Goal: Transaction & Acquisition: Purchase product/service

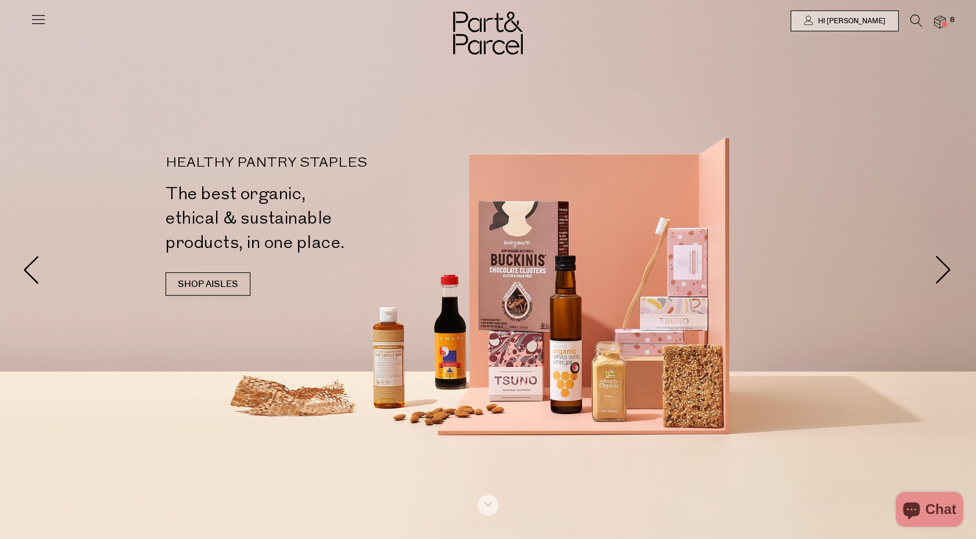
click at [915, 20] on icon at bounding box center [916, 21] width 12 height 13
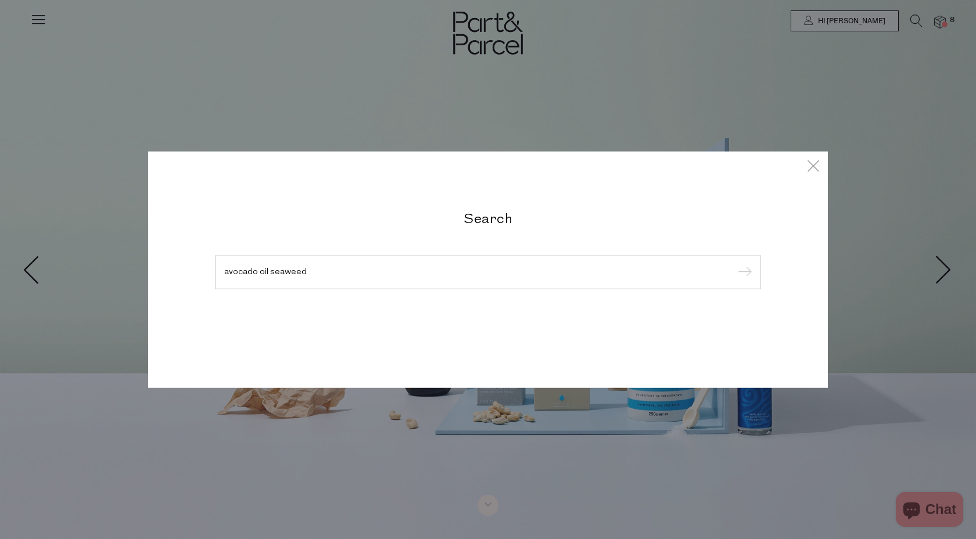
type input "avocado oil seaweed"
click at [734, 264] on input "submit" at bounding box center [742, 272] width 17 height 17
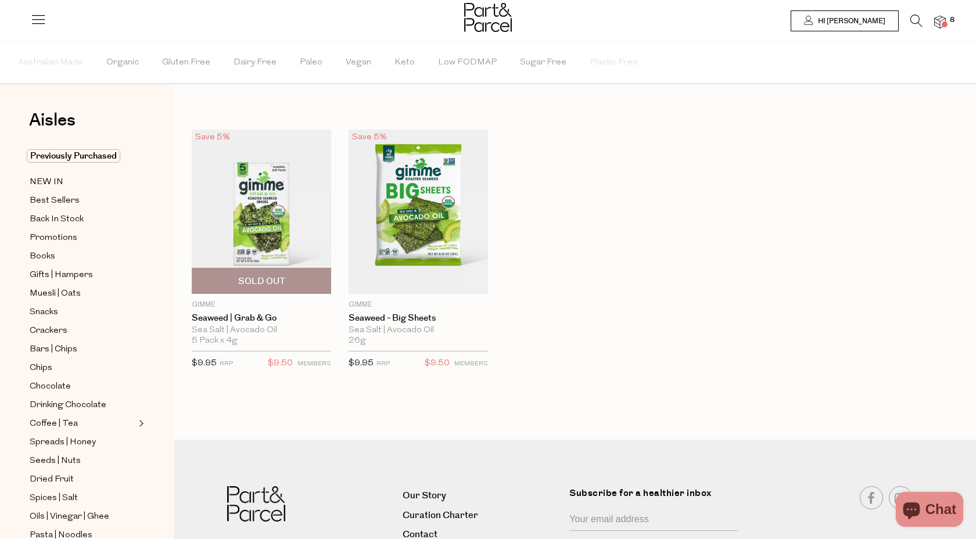
click at [267, 224] on img at bounding box center [261, 212] width 139 height 164
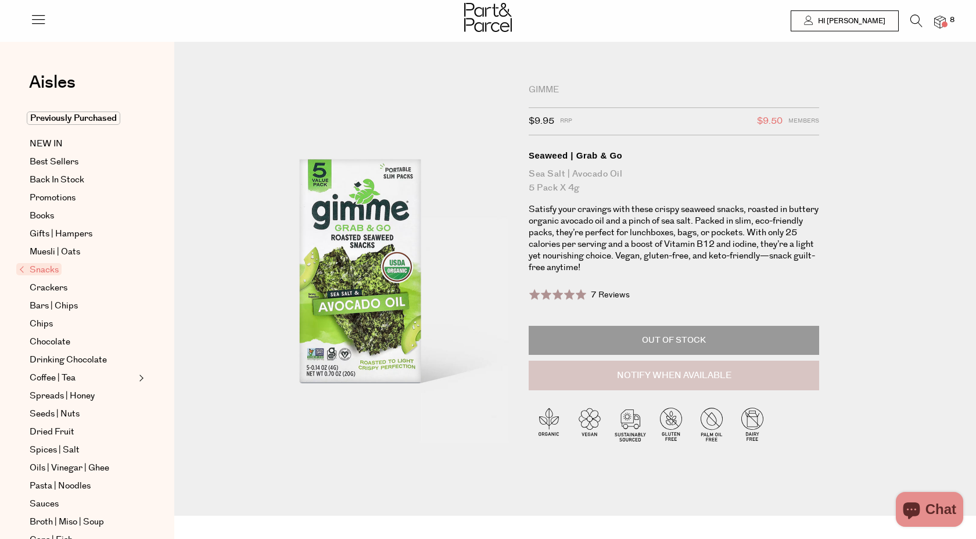
click at [669, 371] on button "Notify When Available" at bounding box center [674, 376] width 290 height 30
type input "Notify when available"
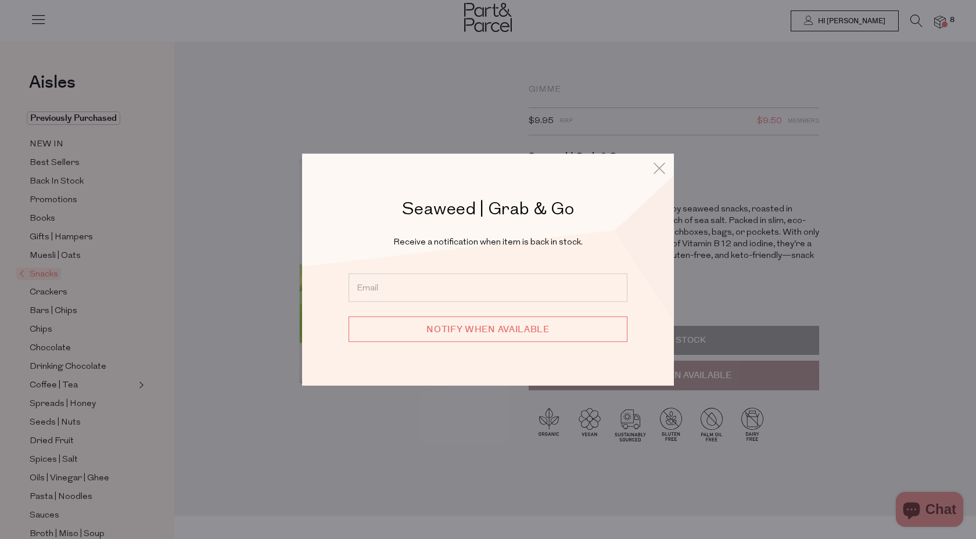
click at [415, 290] on input "email" at bounding box center [488, 287] width 279 height 28
type input "jaclyncave@gmail.com"
click at [487, 332] on input "Notify when available" at bounding box center [488, 329] width 279 height 26
type input "We will be in touch"
click at [654, 174] on icon at bounding box center [659, 168] width 17 height 17
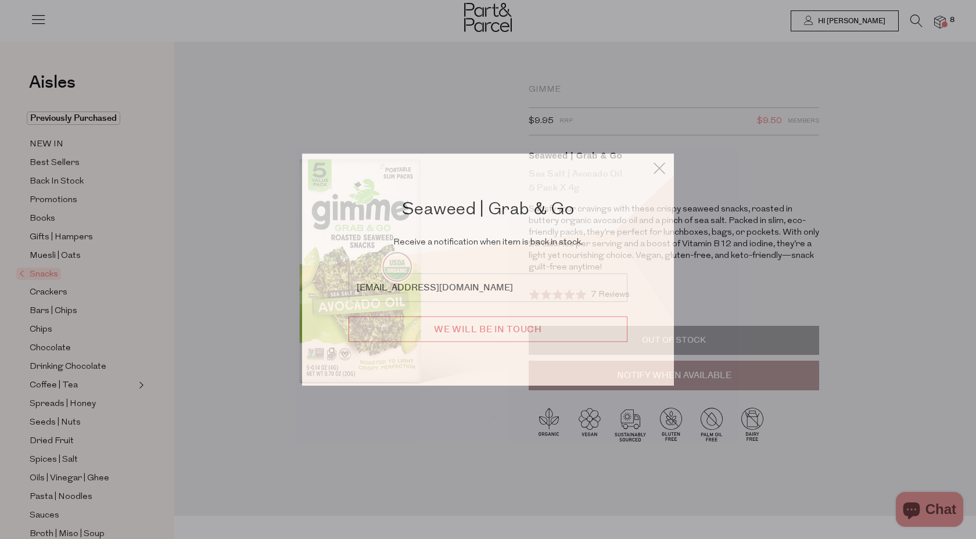
click at [319, 94] on div "Seaweed | Grab & Go Receive a notification when item is back in stock. jaclynca…" at bounding box center [488, 269] width 680 height 539
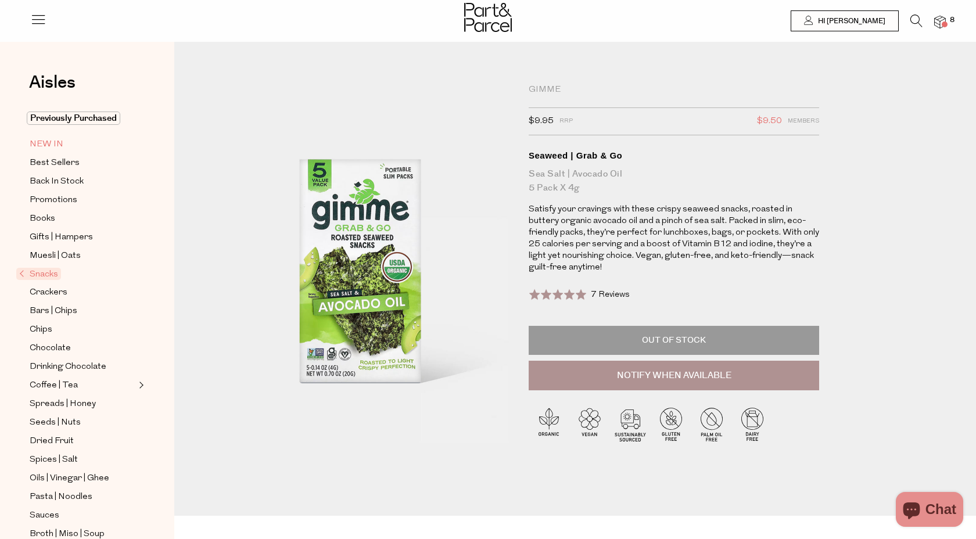
click at [56, 141] on span "NEW IN" at bounding box center [47, 145] width 34 height 14
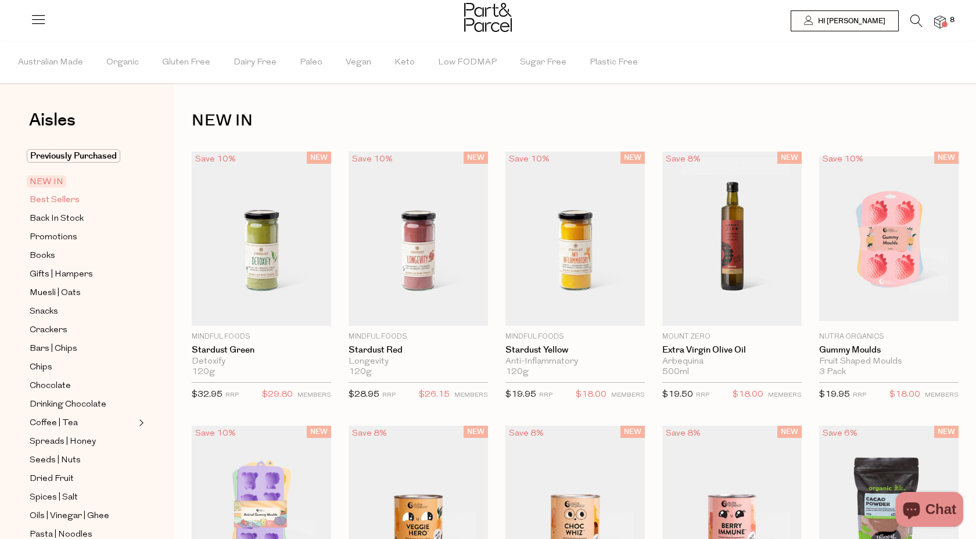
click at [51, 200] on span "Best Sellers" at bounding box center [55, 200] width 50 height 14
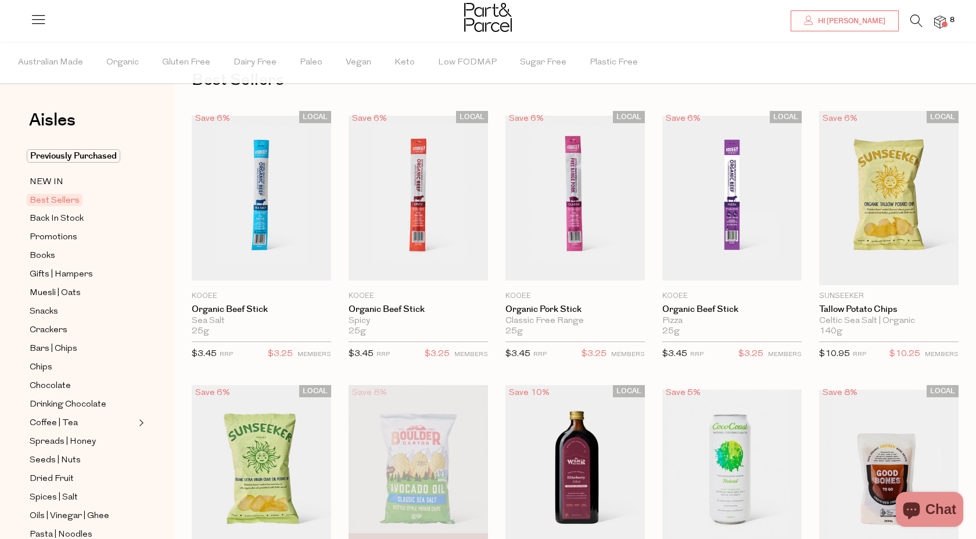
scroll to position [16, 0]
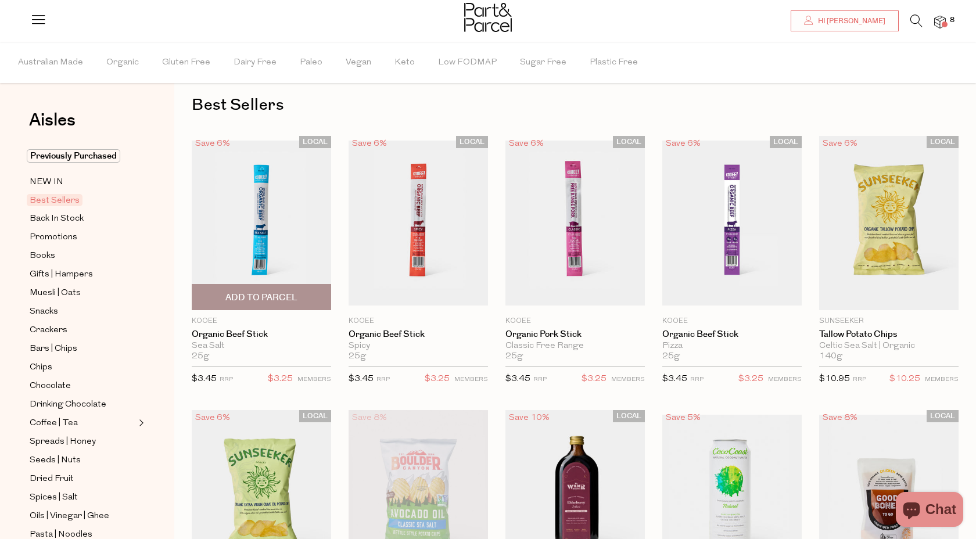
click at [261, 295] on span "Add To Parcel" at bounding box center [261, 298] width 72 height 12
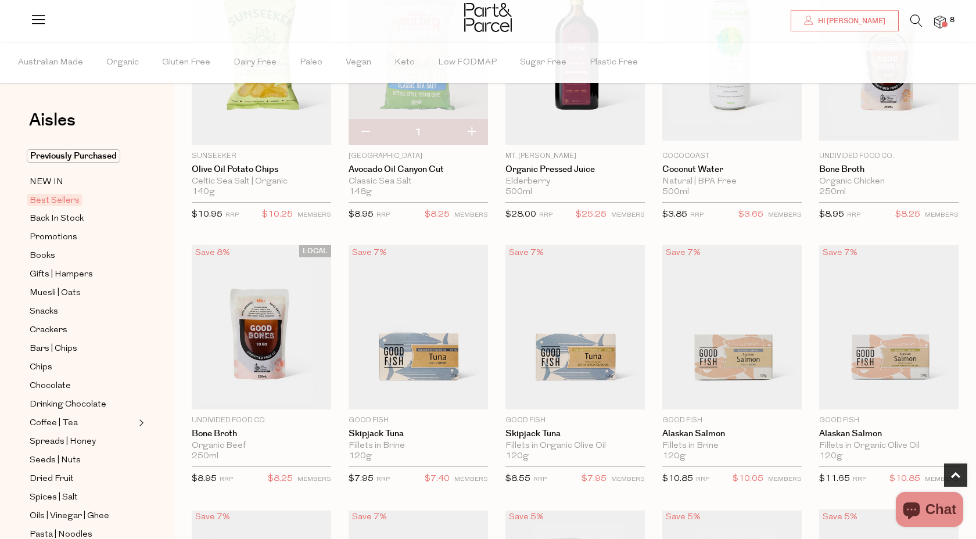
scroll to position [457, 0]
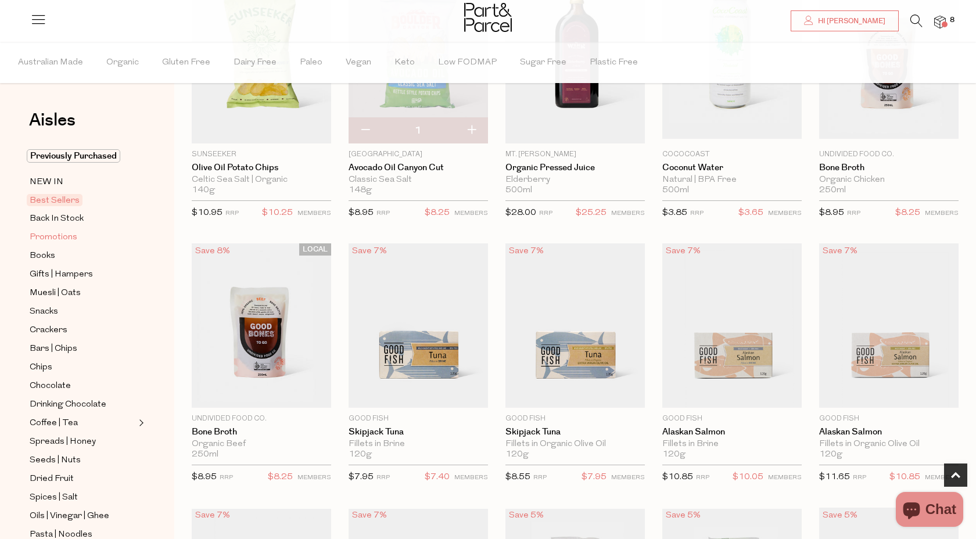
click at [60, 243] on span "Promotions" at bounding box center [54, 238] width 48 height 14
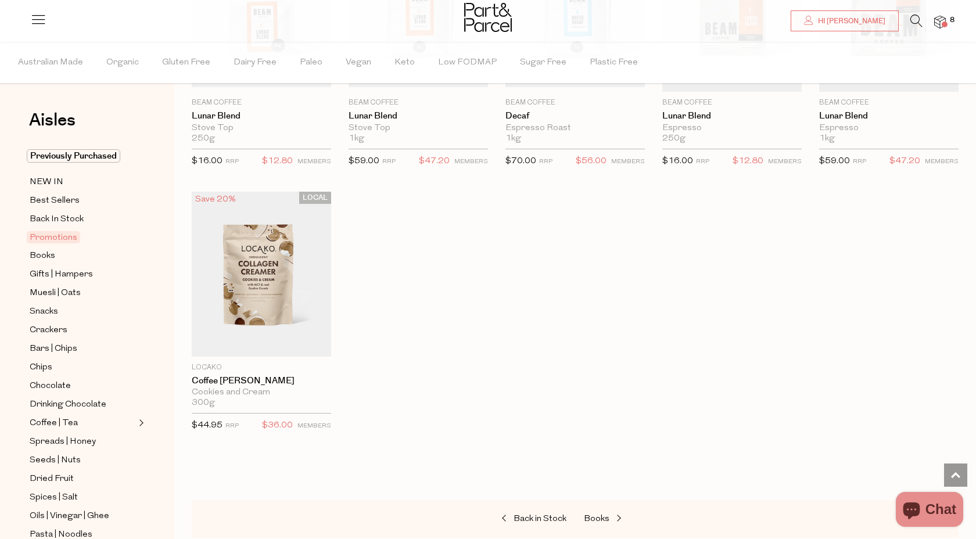
scroll to position [766, 0]
click at [45, 201] on span "Best Sellers" at bounding box center [55, 201] width 50 height 14
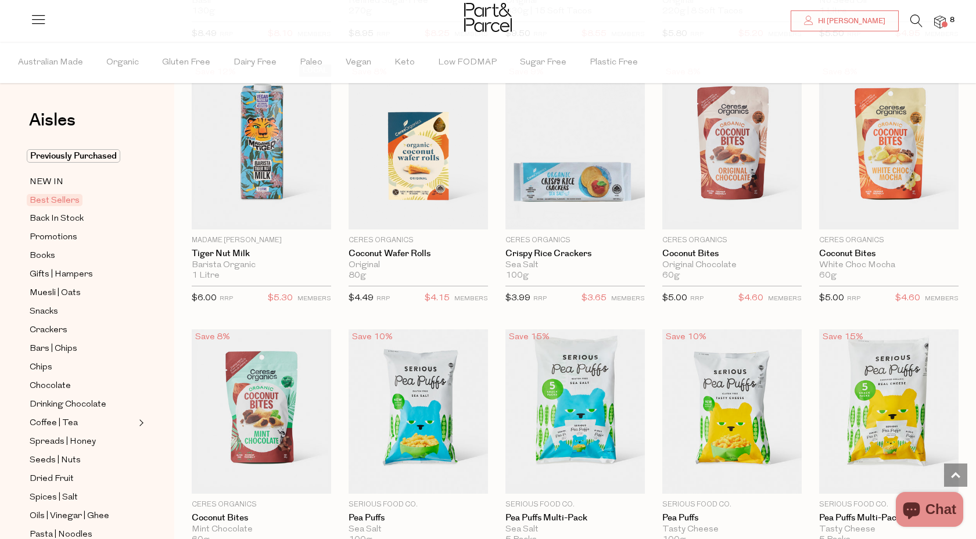
scroll to position [1701, 0]
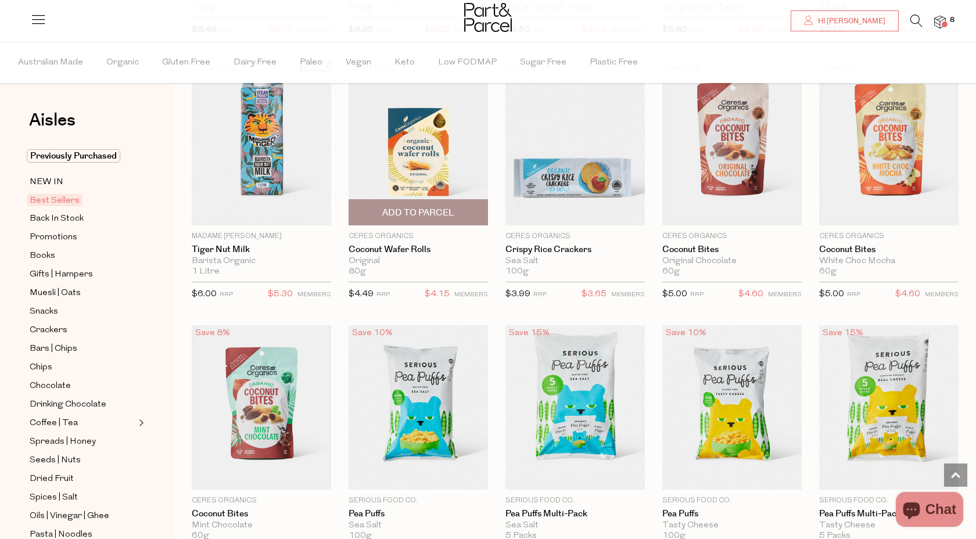
click at [418, 207] on span "Add To Parcel" at bounding box center [418, 213] width 72 height 12
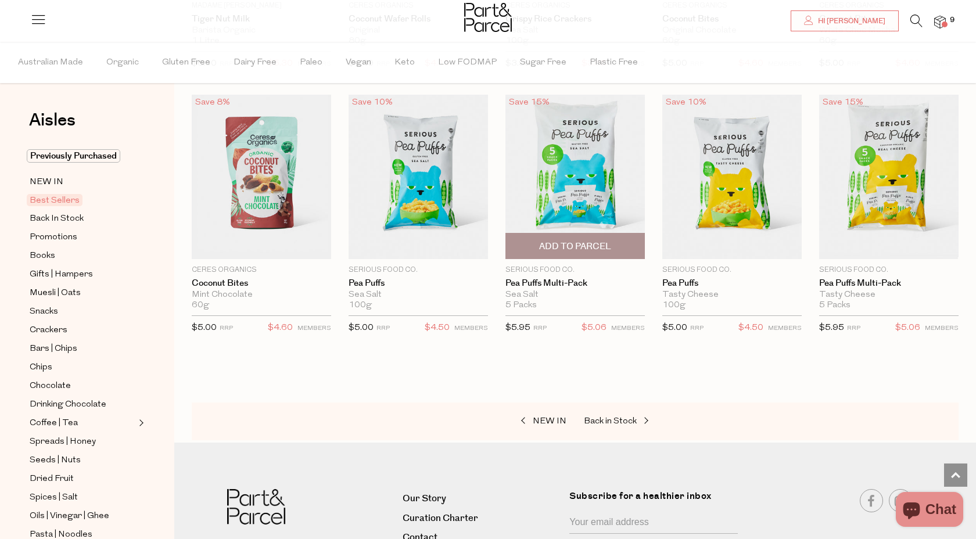
scroll to position [1901, 0]
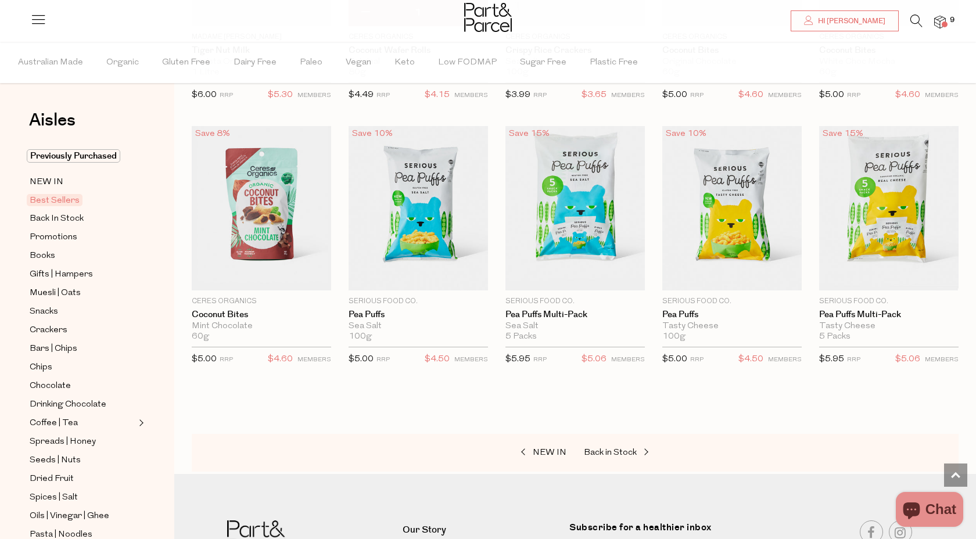
click at [949, 20] on span "9" at bounding box center [952, 20] width 10 height 10
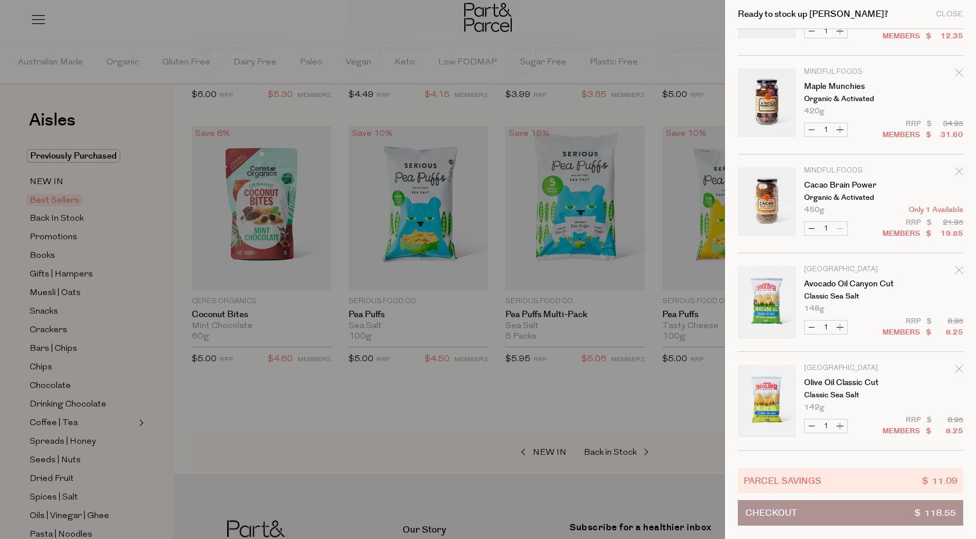
scroll to position [364, 0]
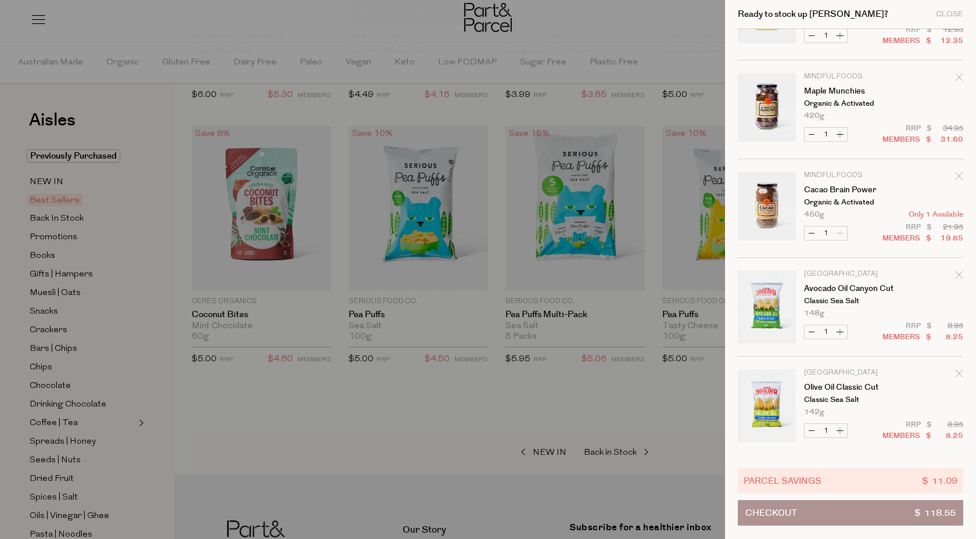
click at [93, 85] on div at bounding box center [488, 269] width 976 height 539
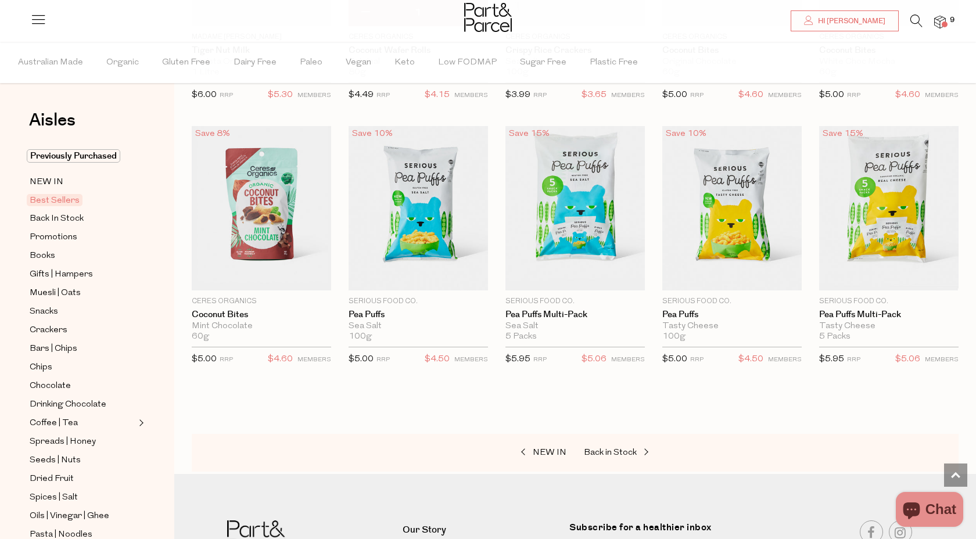
scroll to position [1898, 0]
